Goal: Find contact information: Find contact information

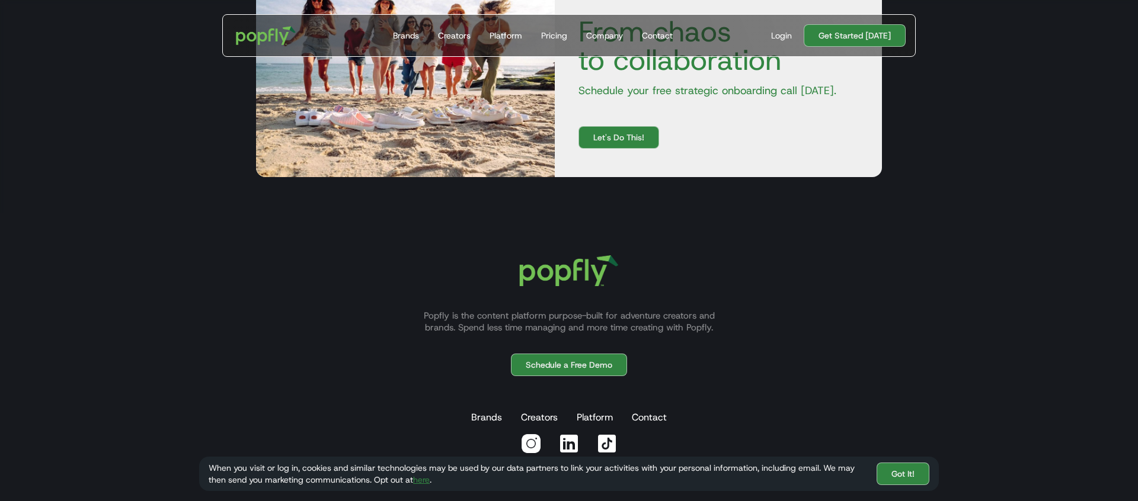
scroll to position [3883, 0]
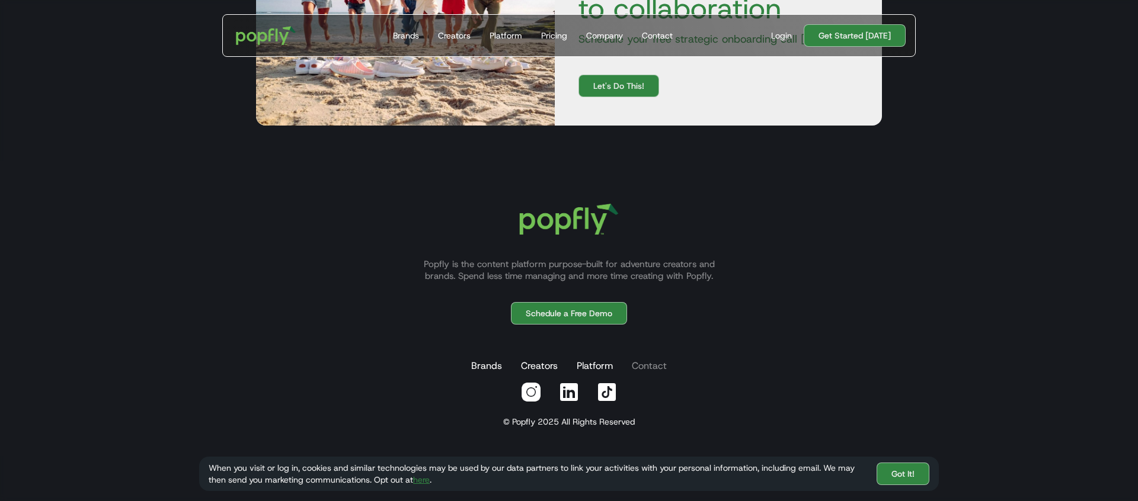
click at [662, 367] on link "Contact" at bounding box center [649, 366] width 40 height 24
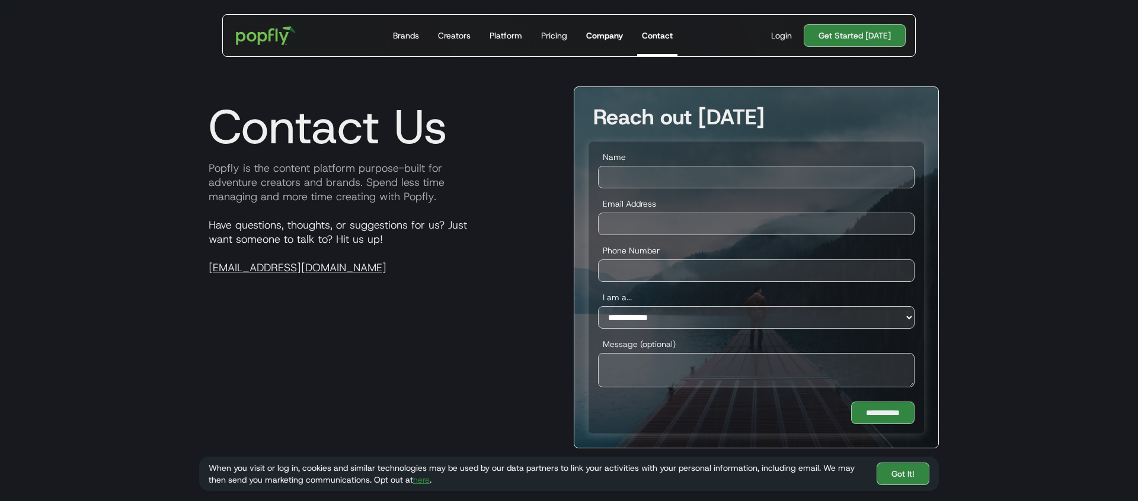
click at [609, 45] on link "Company" at bounding box center [604, 35] width 46 height 41
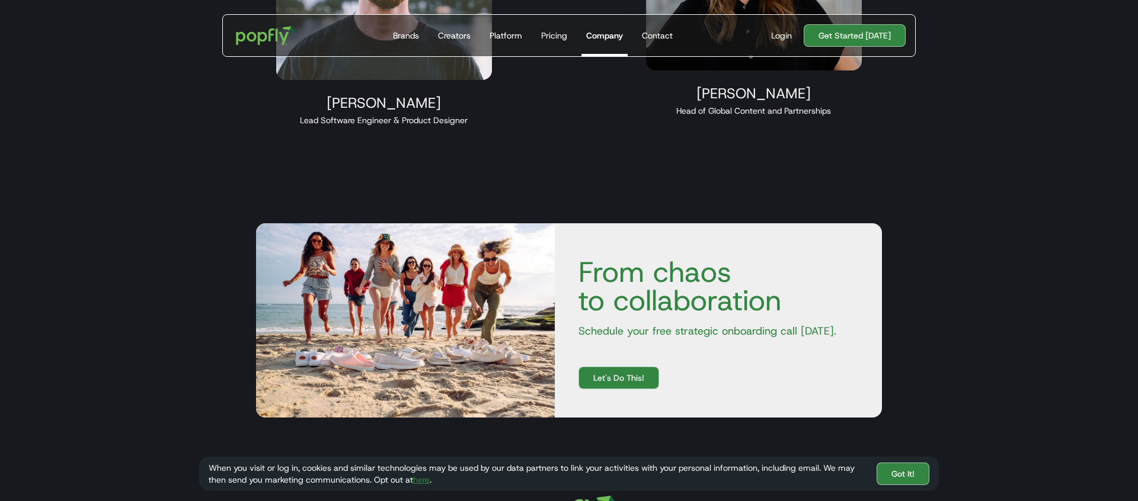
scroll to position [1220, 0]
